Goal: Information Seeking & Learning: Learn about a topic

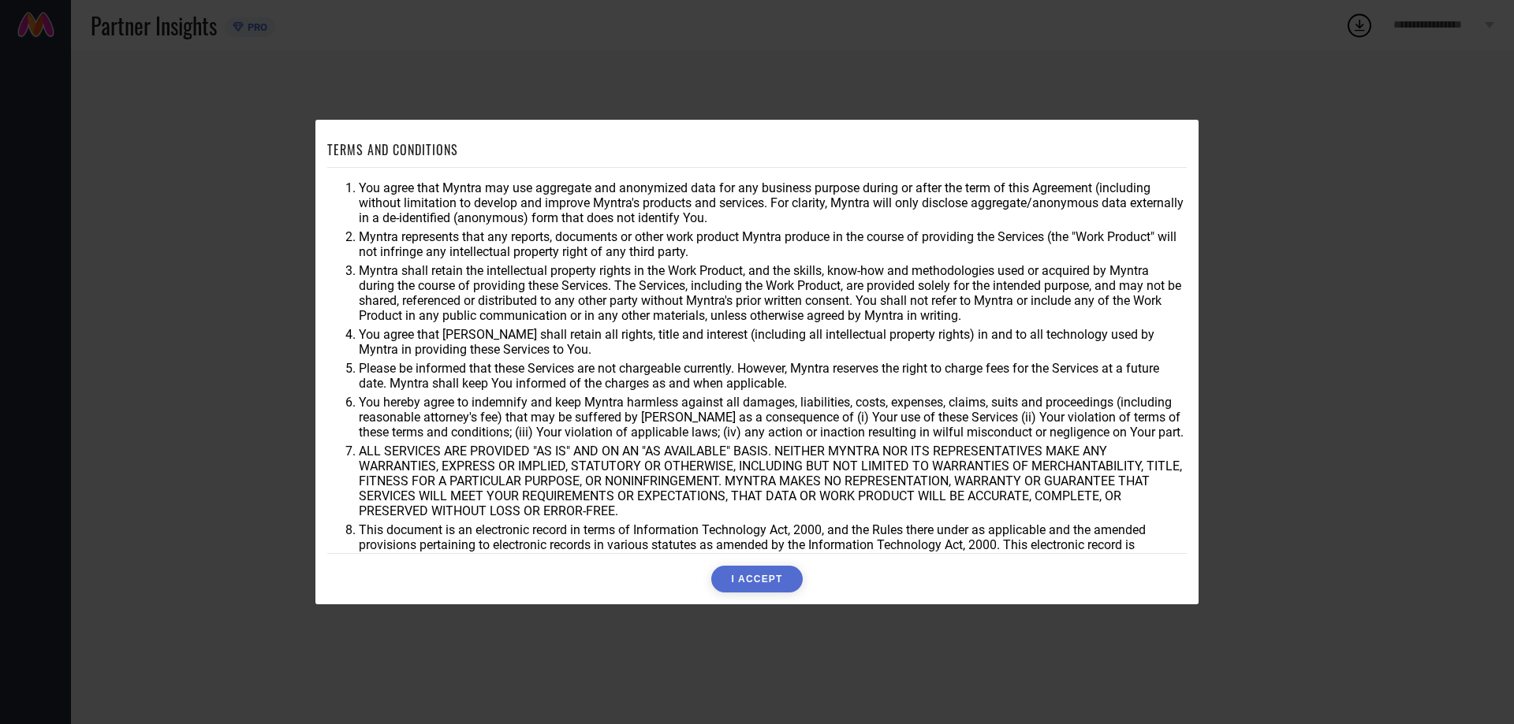
click at [769, 587] on button "I ACCEPT" at bounding box center [756, 579] width 91 height 27
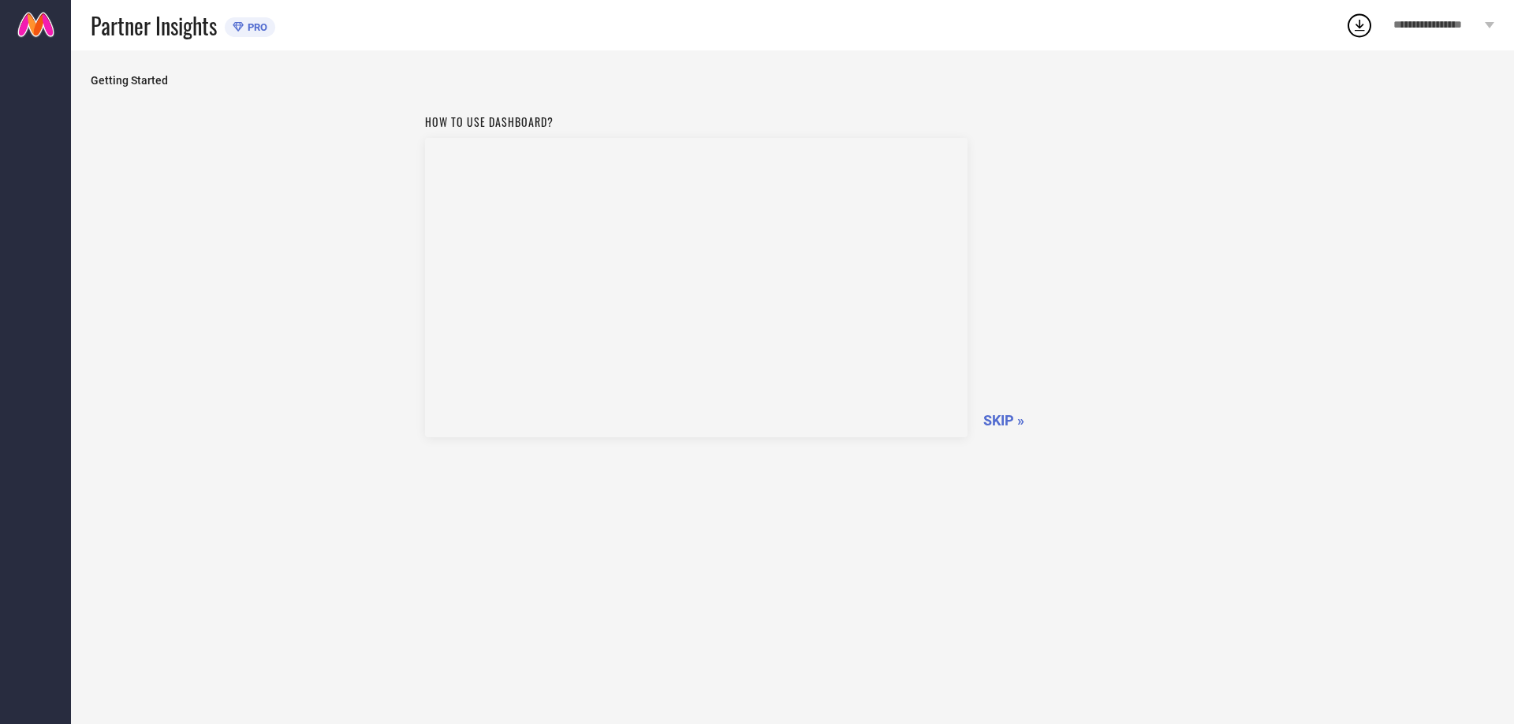
click at [998, 418] on span "SKIP »" at bounding box center [1003, 420] width 41 height 17
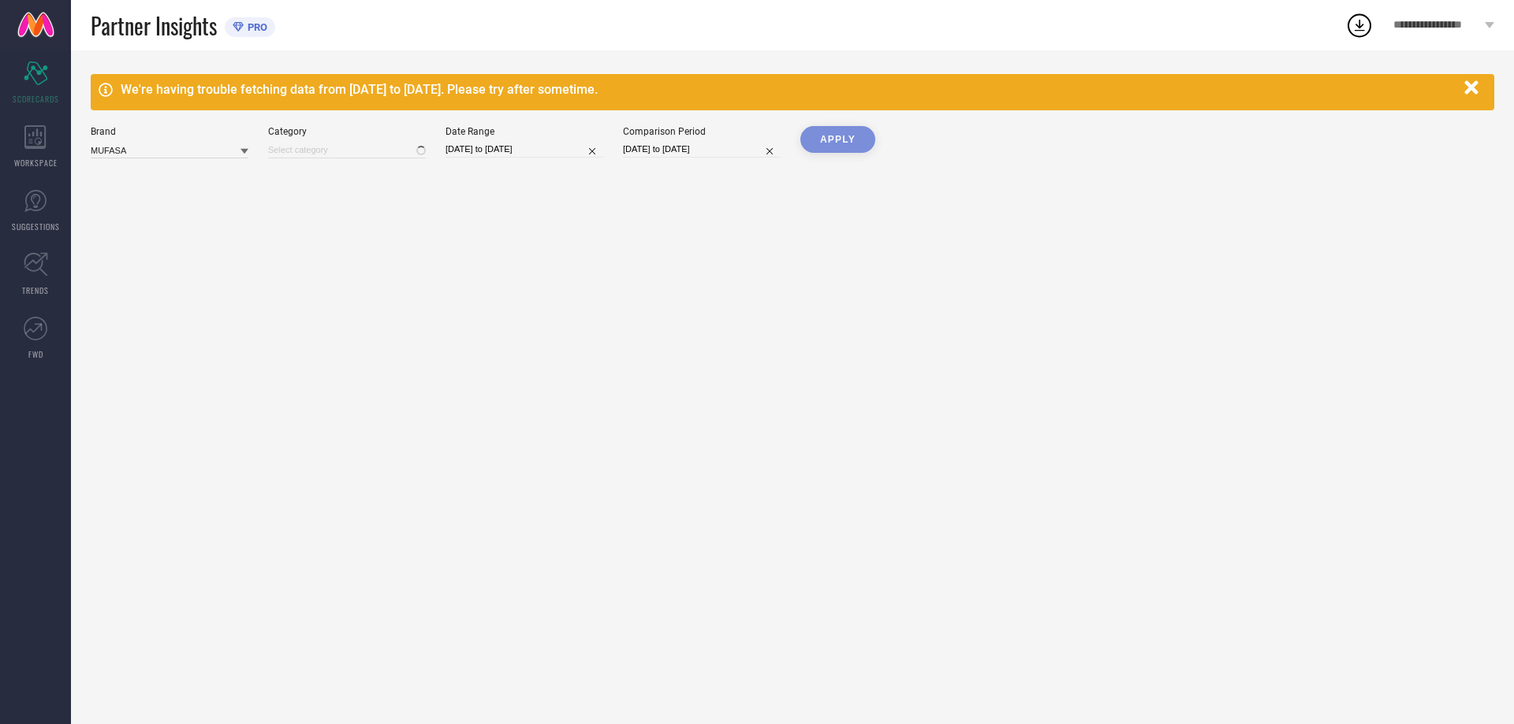
type input "All"
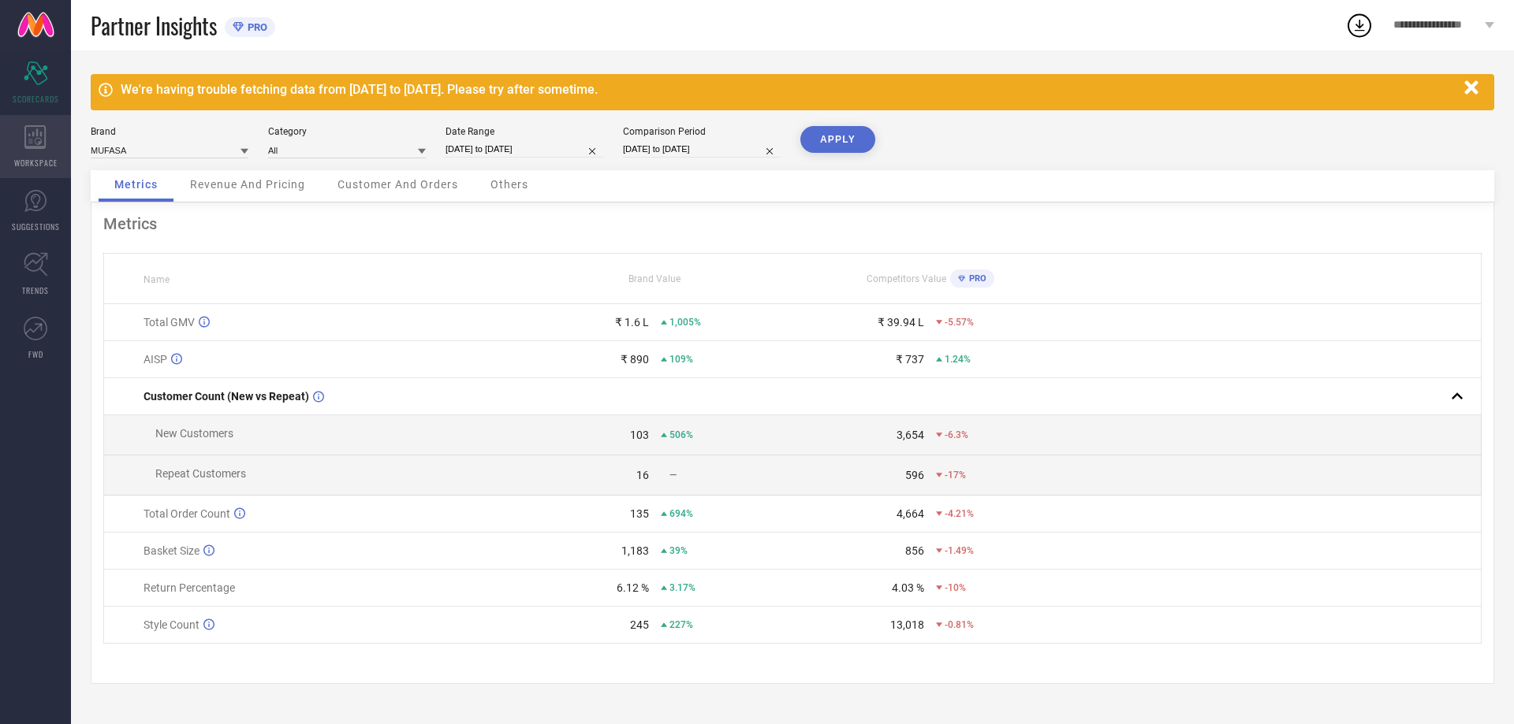
click at [32, 136] on icon at bounding box center [35, 137] width 22 height 24
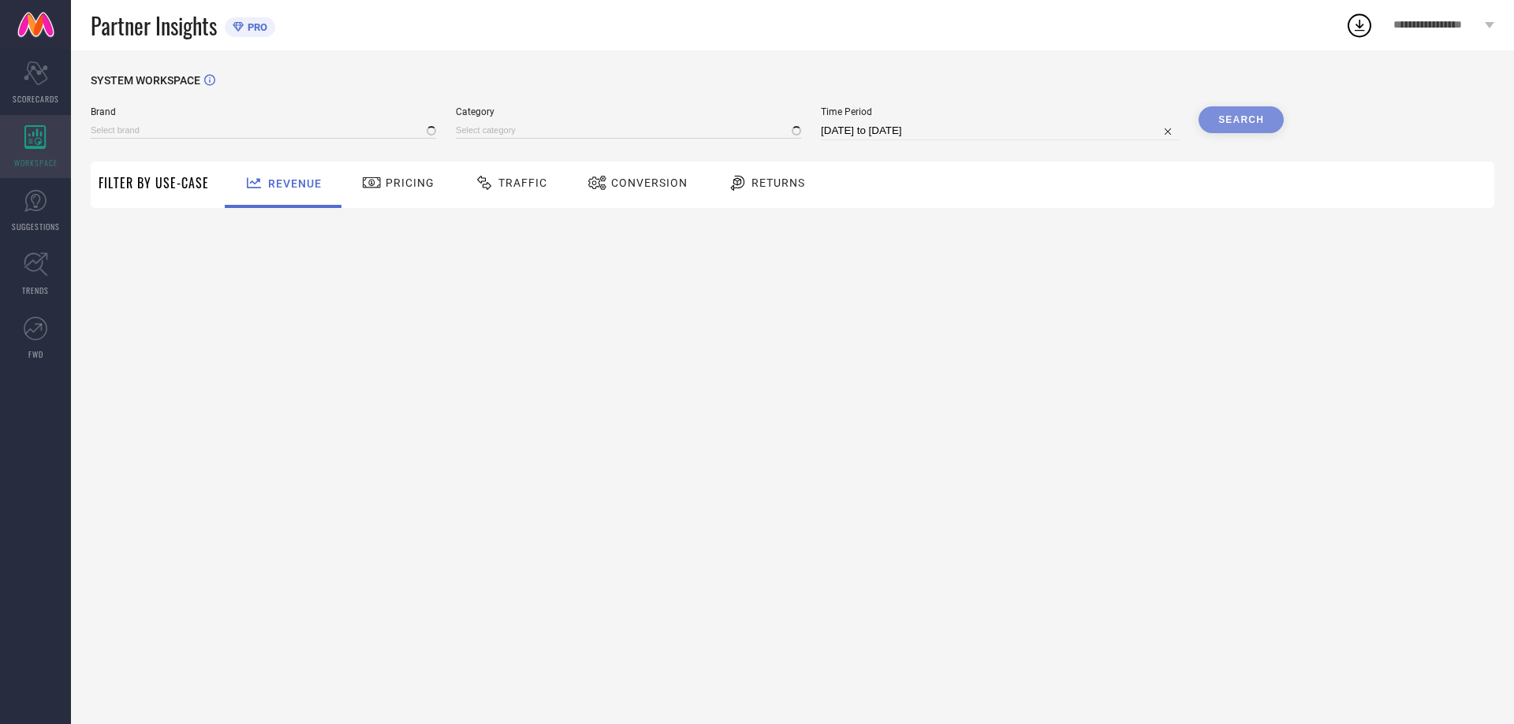
type input "MUFASA"
type input "All"
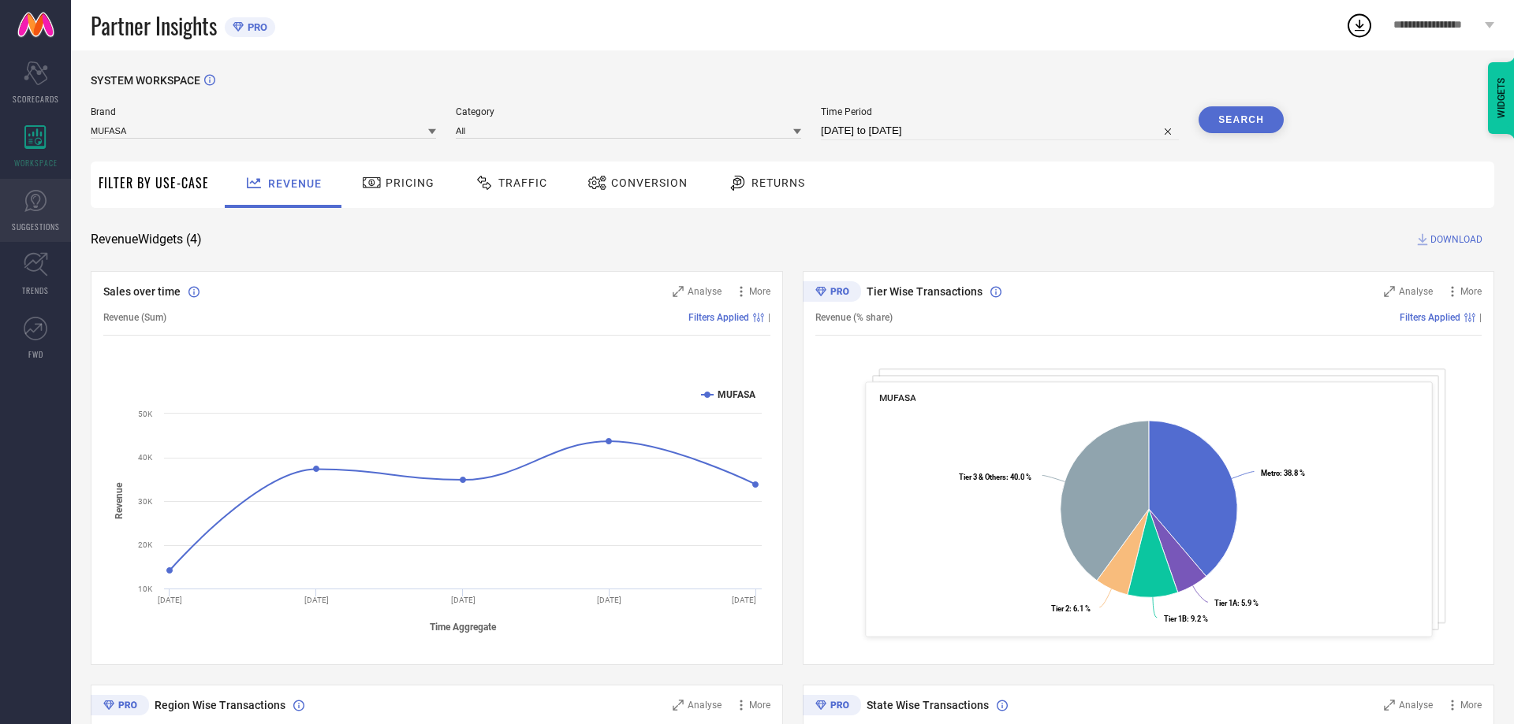
click at [48, 207] on link "SUGGESTIONS" at bounding box center [35, 210] width 71 height 63
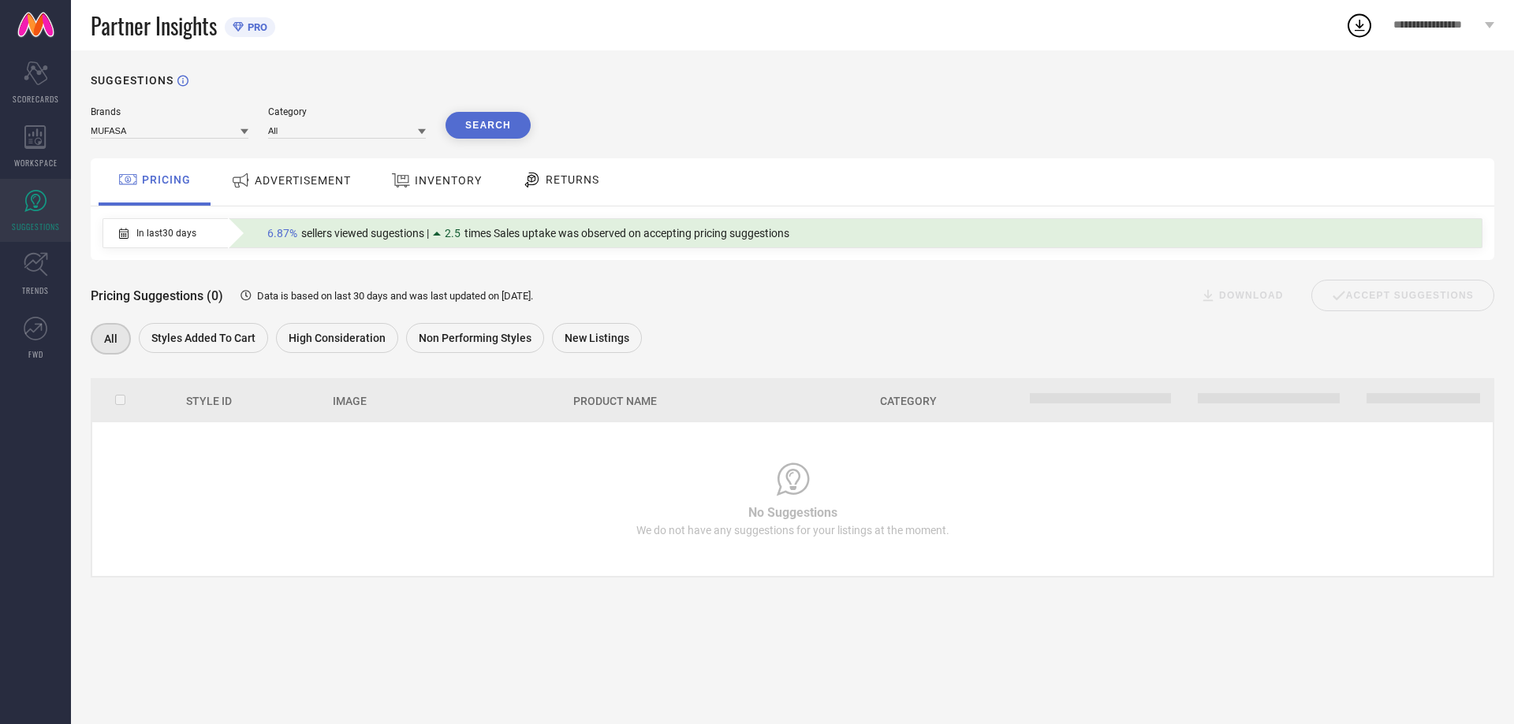
click at [478, 179] on span "INVENTORY" at bounding box center [448, 180] width 67 height 13
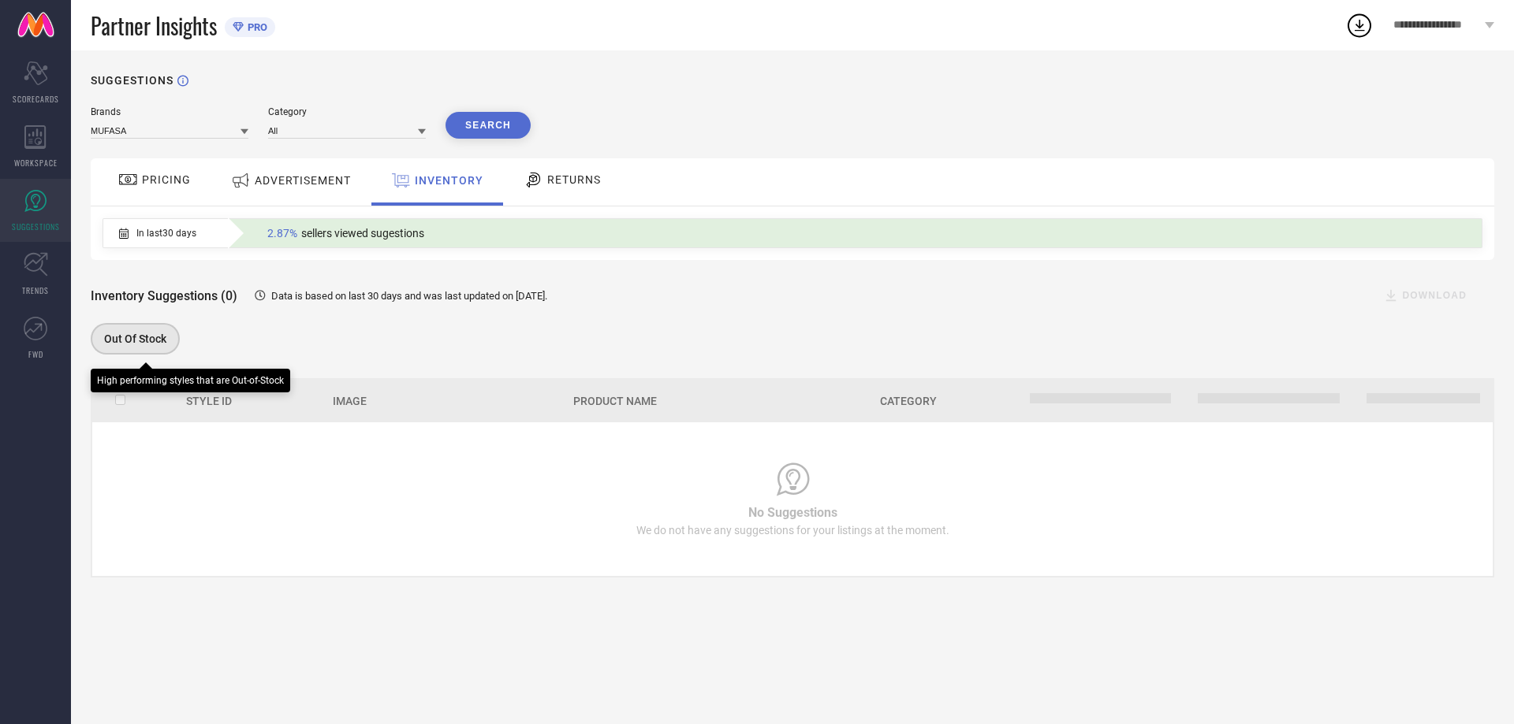
click at [139, 343] on span "Out Of Stock" at bounding box center [135, 339] width 62 height 13
click at [566, 196] on div "RETURNS" at bounding box center [562, 181] width 117 height 47
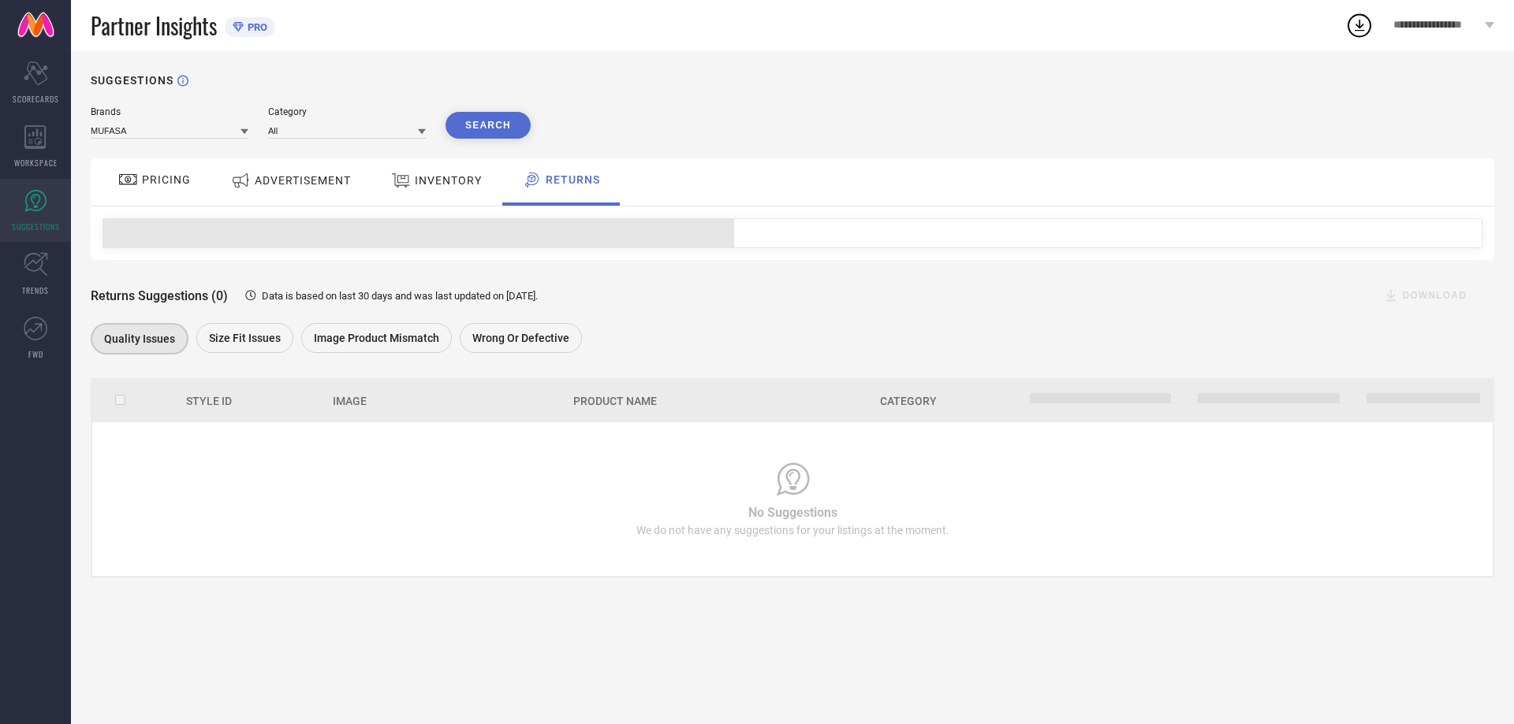
click at [275, 175] on span "ADVERTISEMENT" at bounding box center [303, 180] width 96 height 13
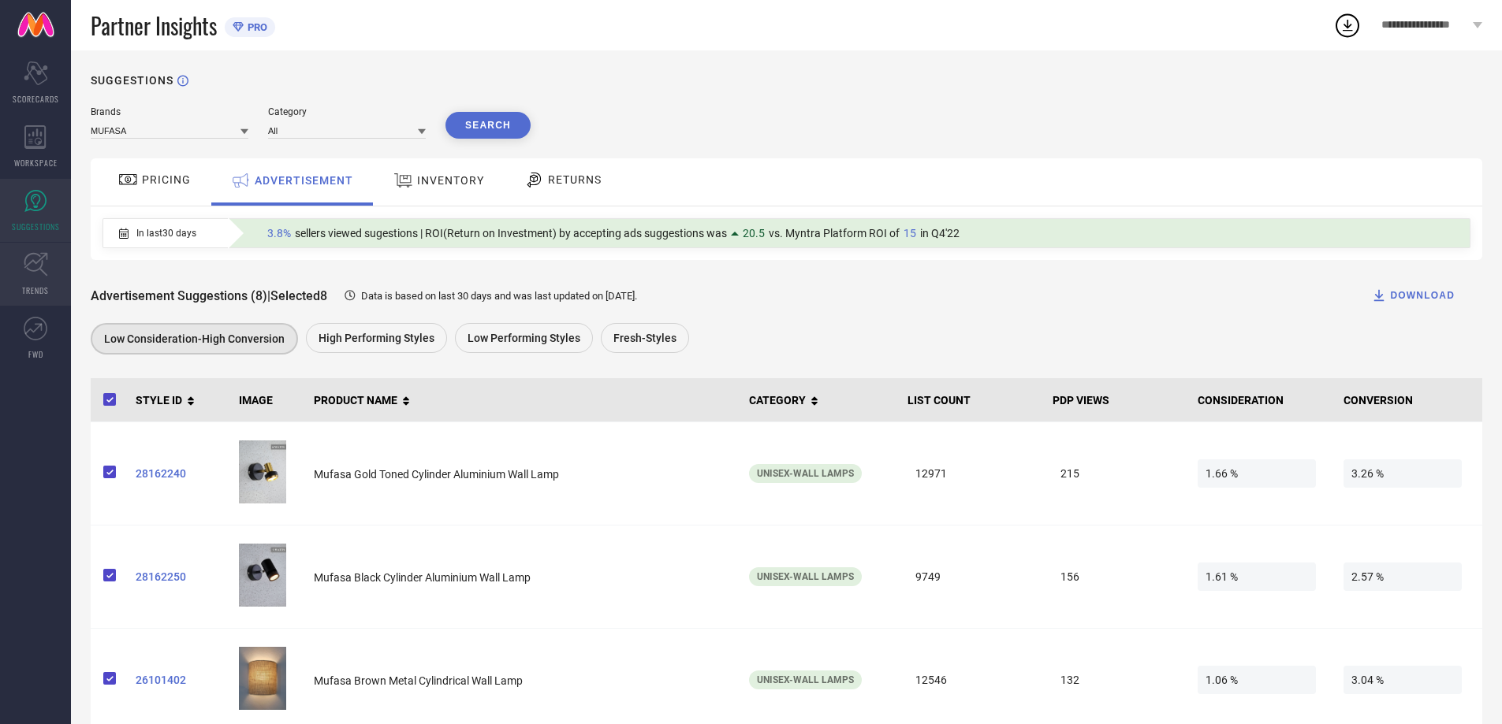
click at [28, 262] on icon at bounding box center [36, 264] width 24 height 24
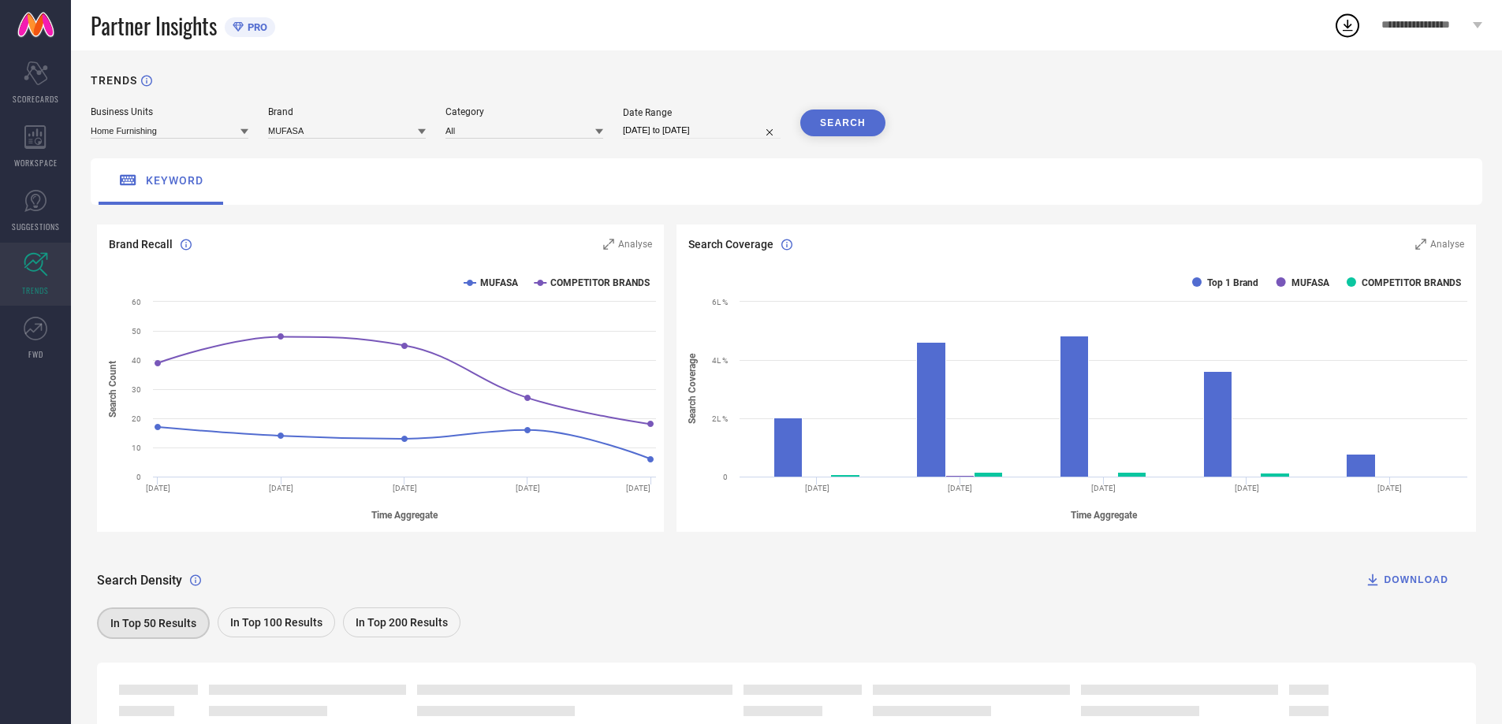
scroll to position [122, 0]
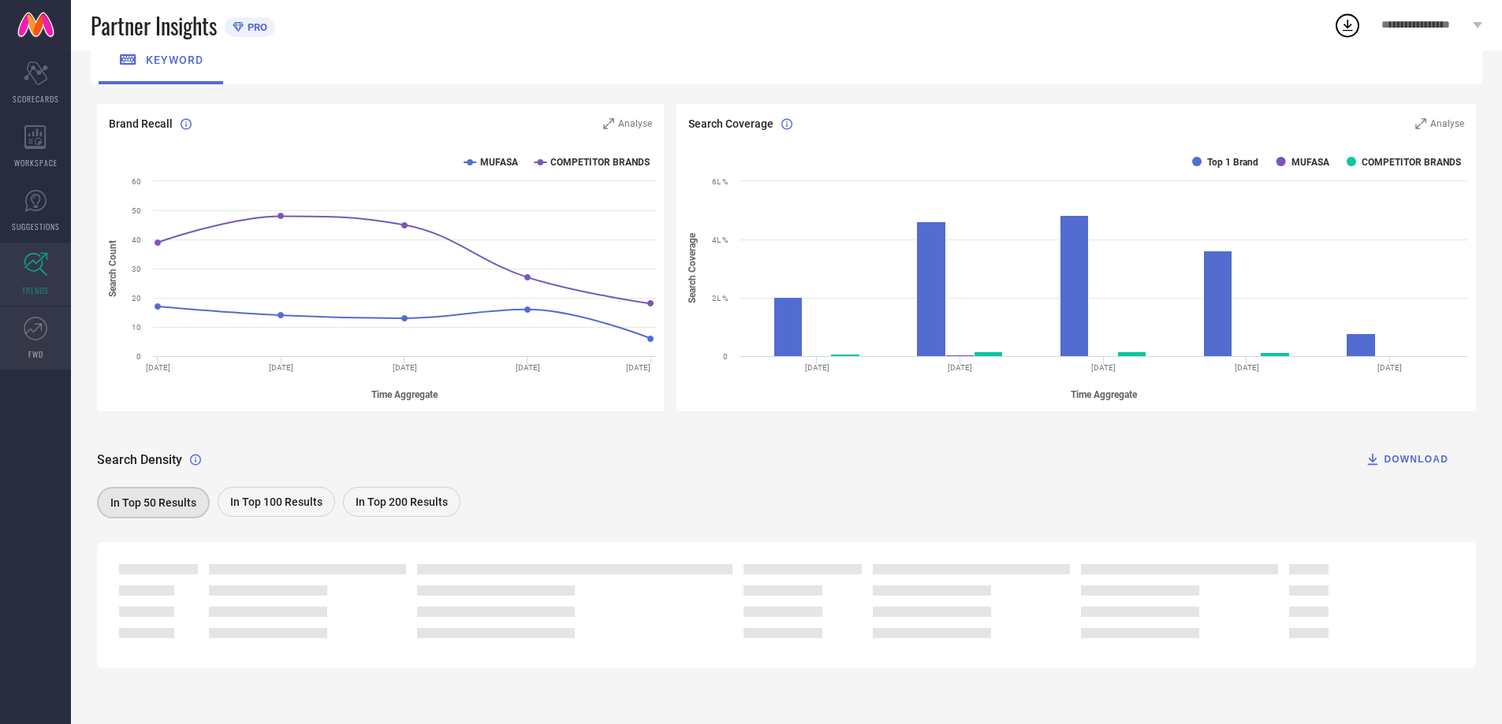
click at [25, 338] on icon at bounding box center [36, 329] width 24 height 24
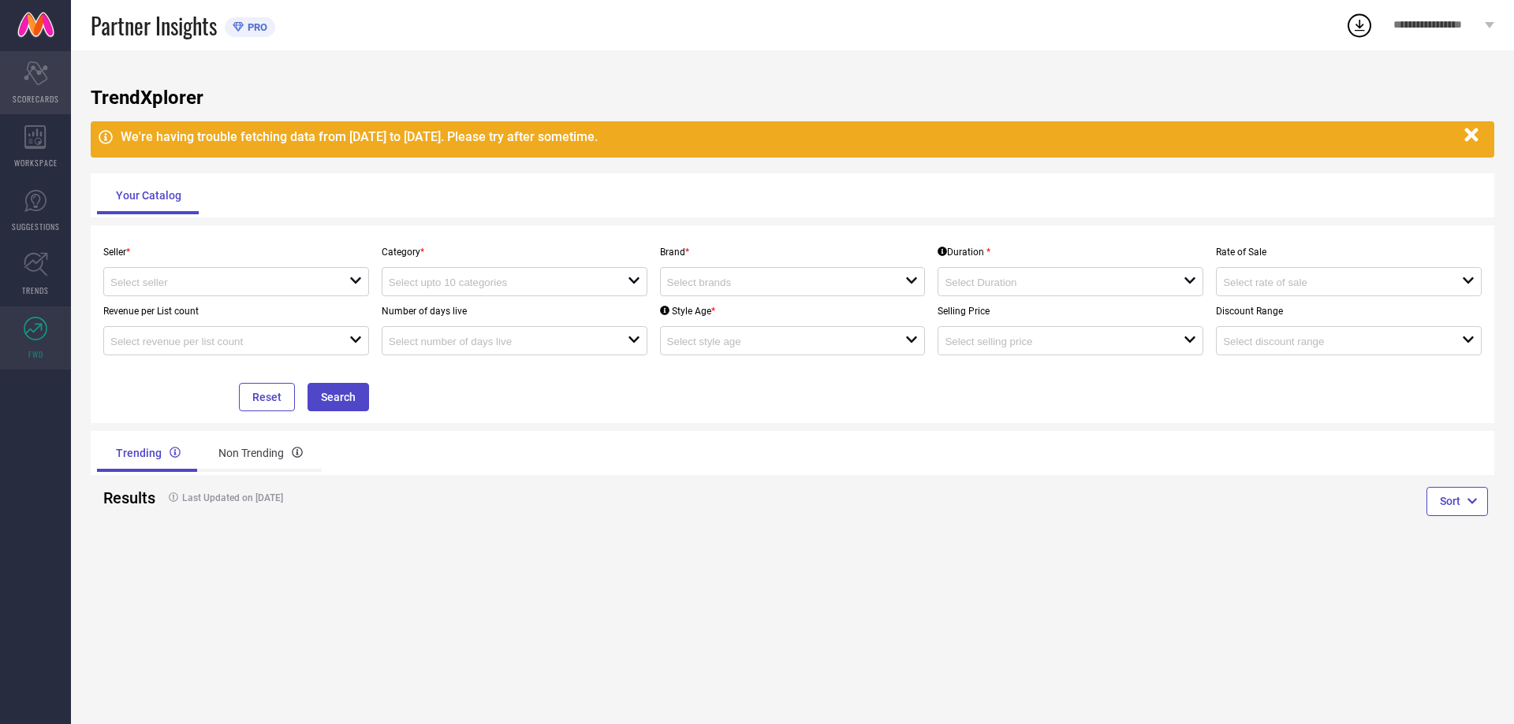
click at [42, 110] on div "Scorecard SCORECARDS" at bounding box center [35, 82] width 71 height 63
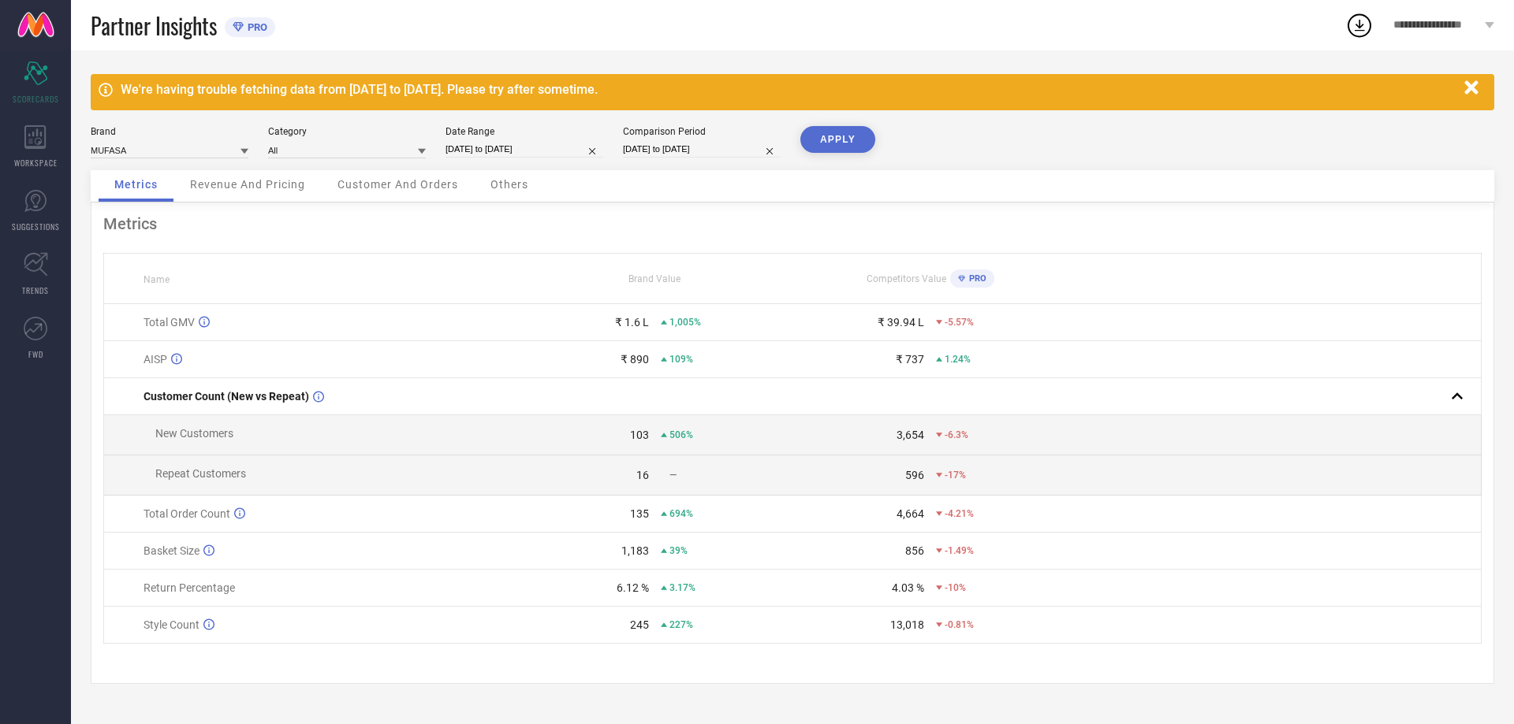
click at [426, 177] on div "Customer And Orders" at bounding box center [398, 186] width 152 height 32
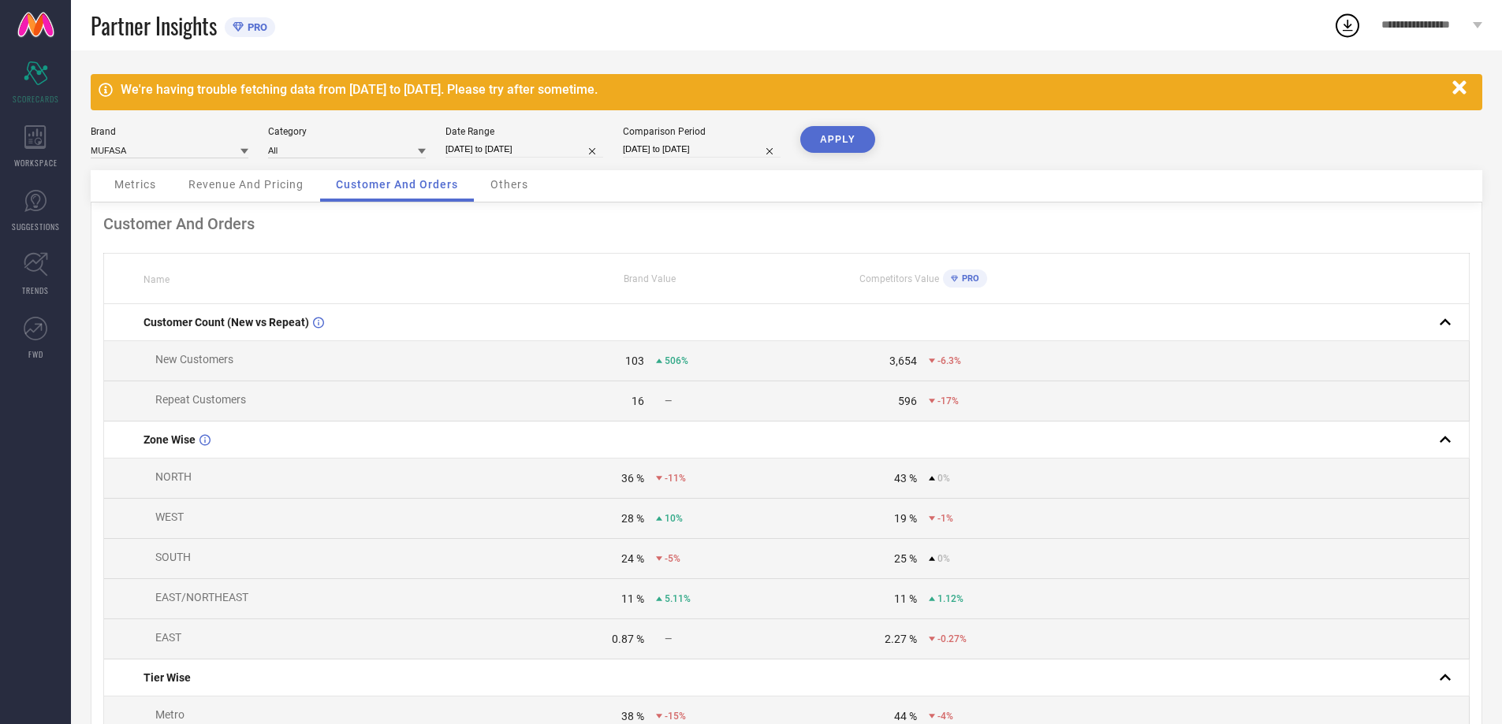
click at [501, 181] on span "Others" at bounding box center [509, 184] width 38 height 13
